Goal: Information Seeking & Learning: Check status

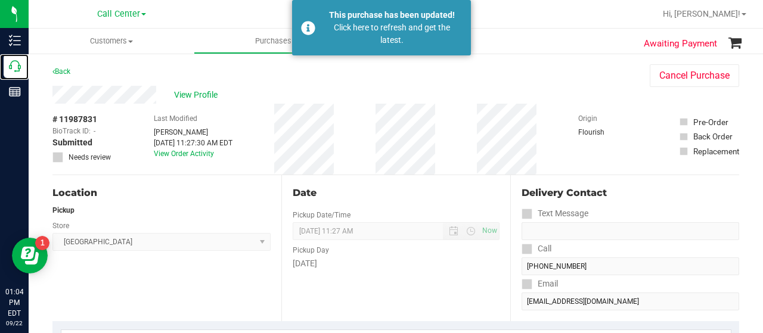
scroll to position [81, 0]
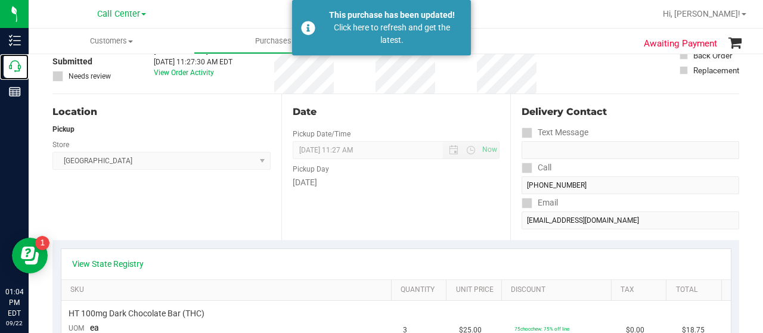
click at [12, 61] on icon at bounding box center [15, 66] width 12 height 12
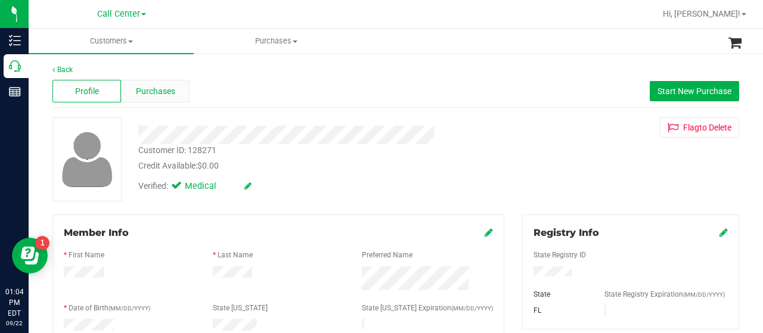
click at [158, 88] on span "Purchases" at bounding box center [155, 91] width 39 height 13
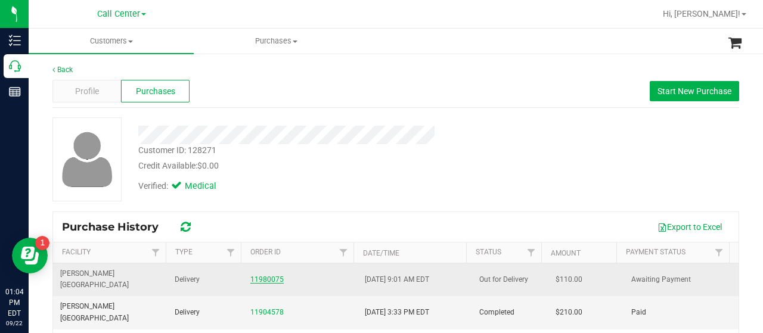
click at [261, 275] on link "11980075" at bounding box center [266, 279] width 33 height 8
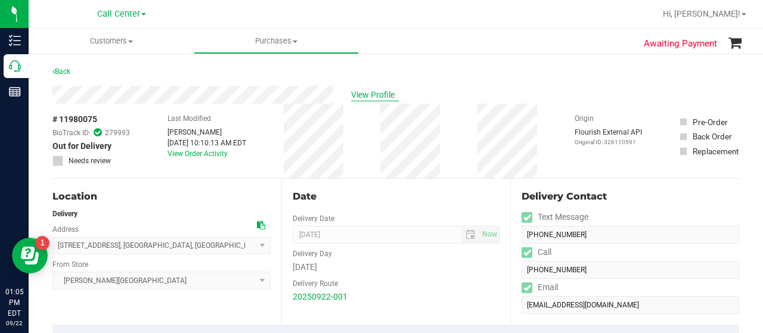
click at [369, 97] on span "View Profile" at bounding box center [375, 95] width 48 height 13
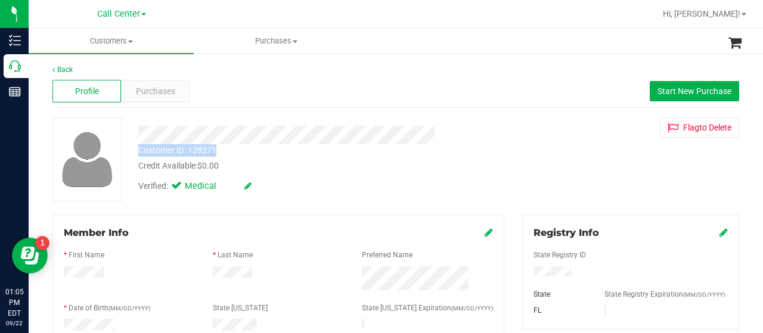
drag, startPoint x: 217, startPoint y: 152, endPoint x: 139, endPoint y: 153, distance: 78.6
click at [139, 153] on div "Customer ID: 128271 Credit Available: $0.00" at bounding box center [305, 158] width 352 height 28
copy div "Customer ID: 128271"
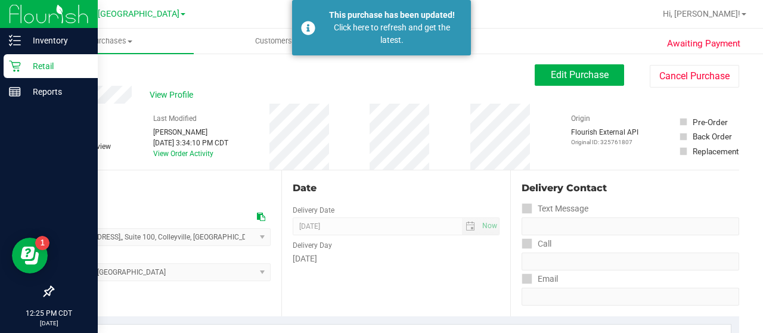
click at [23, 69] on p "Retail" at bounding box center [56, 66] width 71 height 14
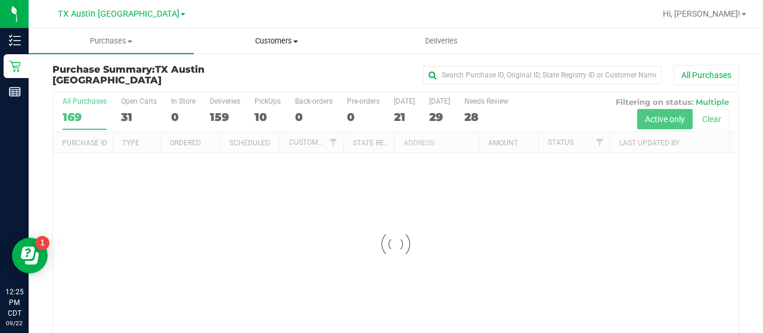
click at [293, 45] on span "Customers" at bounding box center [276, 41] width 164 height 11
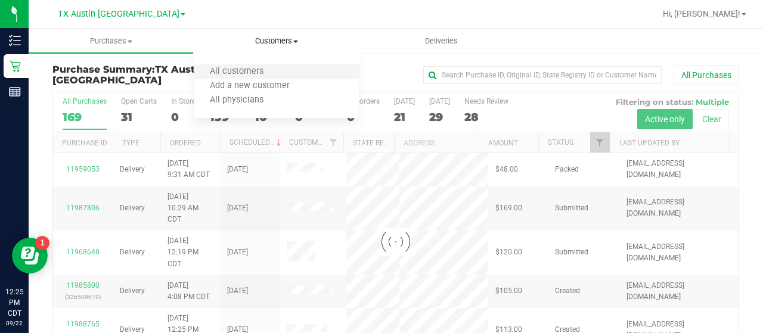
click at [282, 66] on li "All customers" at bounding box center [276, 72] width 165 height 14
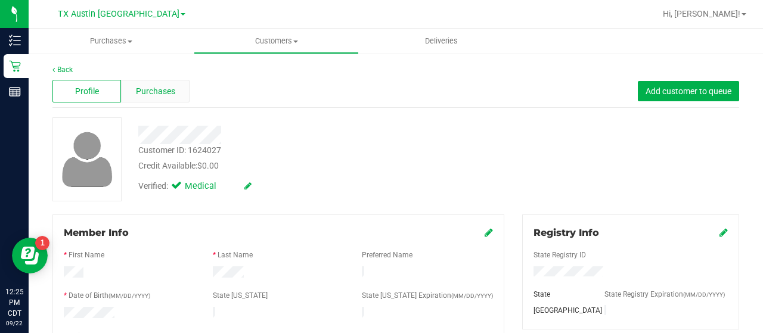
click at [147, 91] on span "Purchases" at bounding box center [155, 91] width 39 height 13
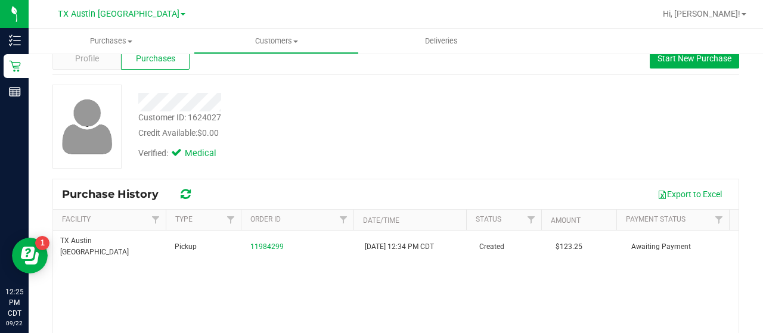
scroll to position [36, 0]
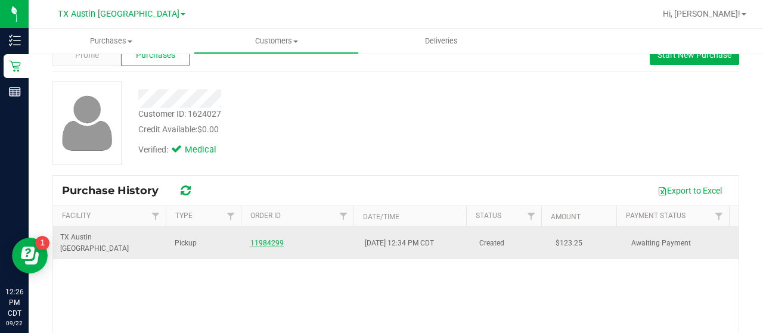
click at [262, 239] on link "11984299" at bounding box center [266, 243] width 33 height 8
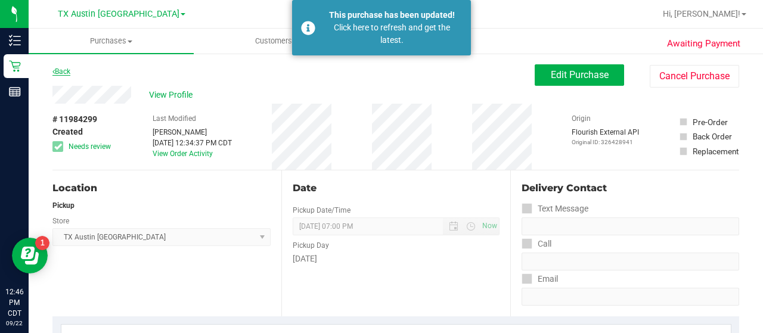
click at [60, 68] on link "Back" at bounding box center [61, 71] width 18 height 8
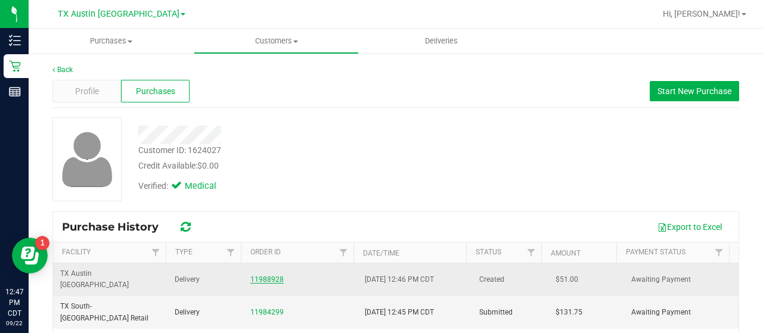
click at [258, 275] on link "11988928" at bounding box center [266, 279] width 33 height 8
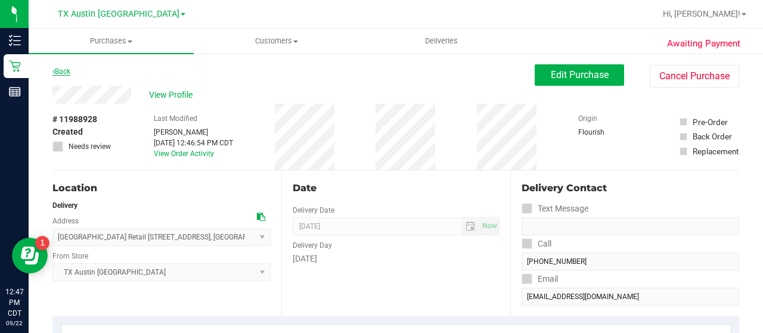
click at [55, 71] on link "Back" at bounding box center [61, 71] width 18 height 8
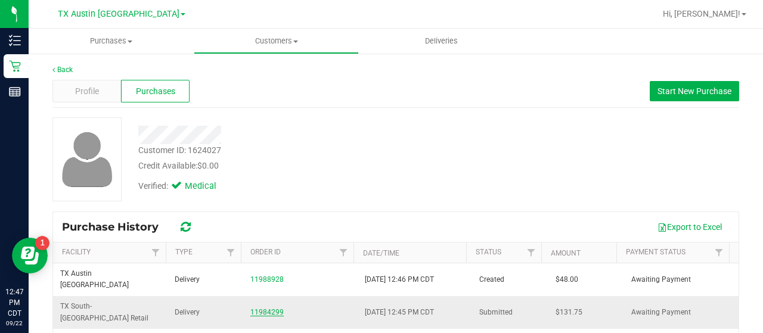
click at [257, 308] on link "11984299" at bounding box center [266, 312] width 33 height 8
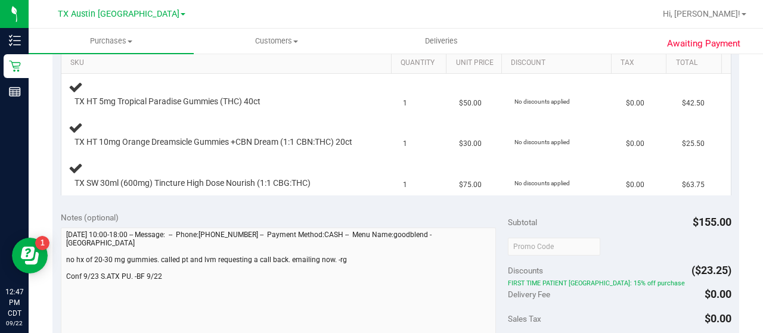
scroll to position [304, 0]
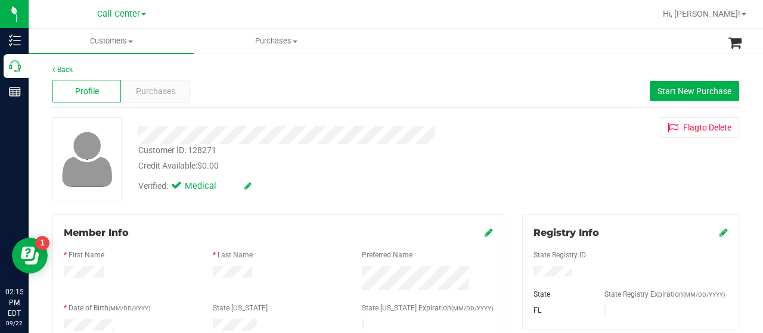
click at [154, 95] on span "Purchases" at bounding box center [155, 91] width 39 height 13
